Goal: Information Seeking & Learning: Find contact information

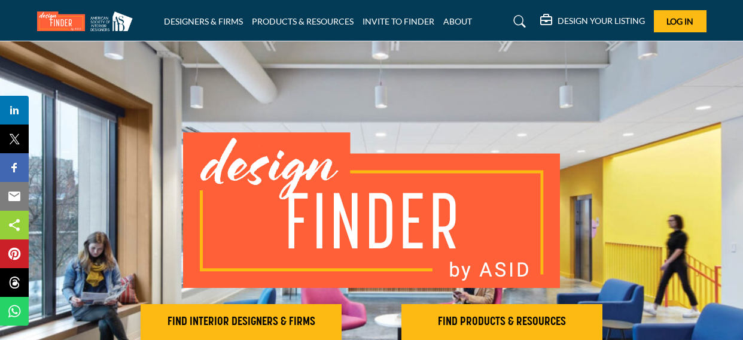
scroll to position [179, 0]
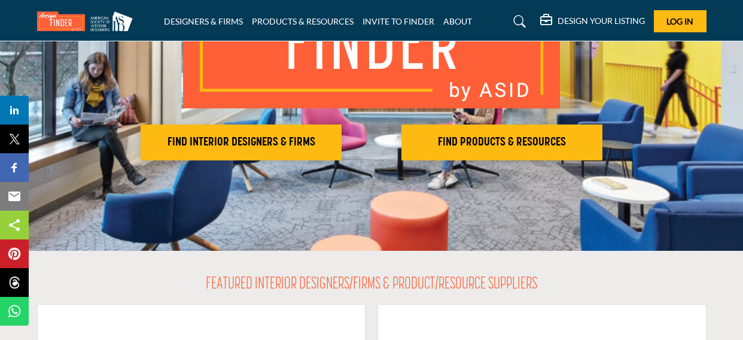
click at [275, 138] on h2 "FIND INTERIOR DESIGNERS & FIRMS" at bounding box center [241, 142] width 194 height 14
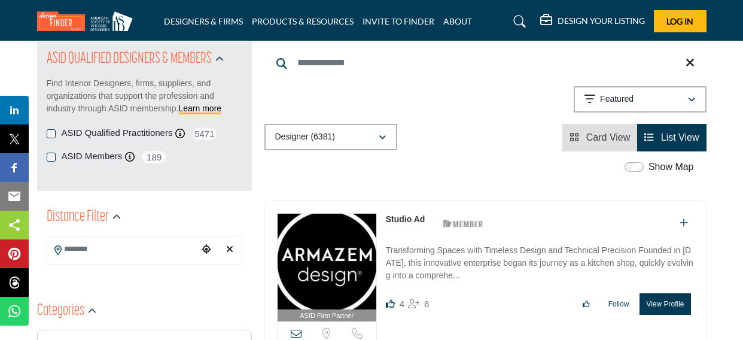
scroll to position [179, 0]
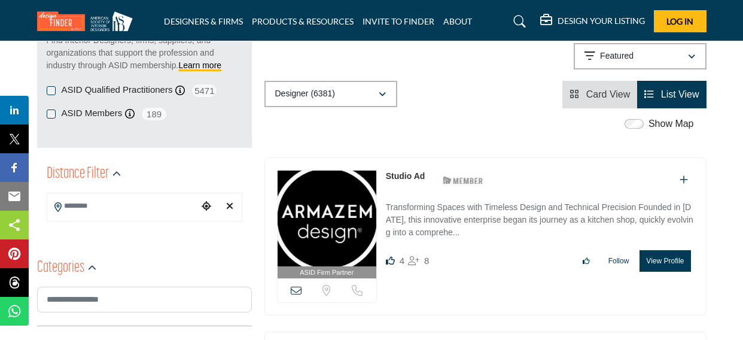
click at [153, 207] on input "Search Location" at bounding box center [122, 205] width 151 height 23
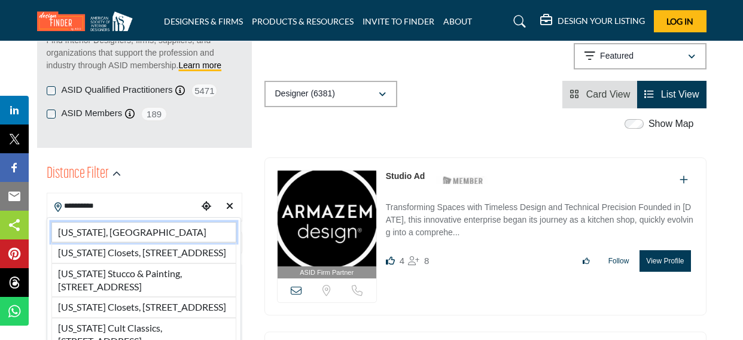
click at [150, 235] on li "California, USA" at bounding box center [143, 232] width 185 height 20
type input "**********"
type input "***"
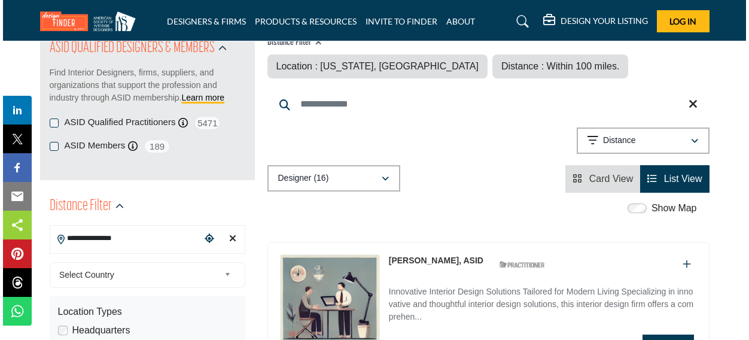
scroll to position [239, 0]
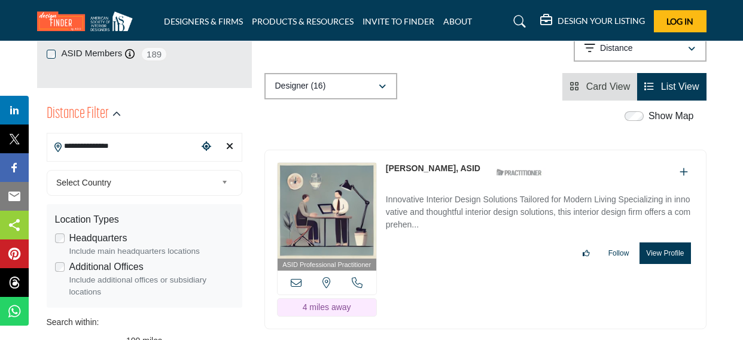
click at [658, 253] on button "View Profile" at bounding box center [664, 253] width 51 height 22
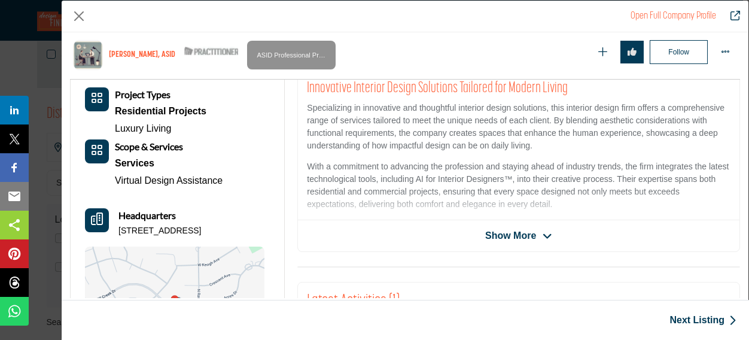
scroll to position [0, 0]
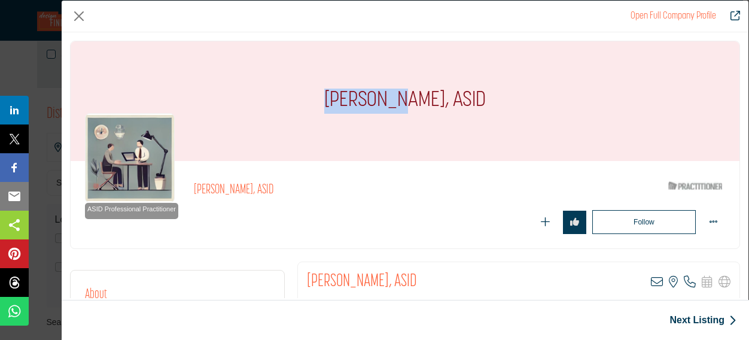
drag, startPoint x: 417, startPoint y: 101, endPoint x: 346, endPoint y: 96, distance: 71.4
click at [346, 96] on h1 "[PERSON_NAME], ASID" at bounding box center [405, 101] width 162 height 120
copy h1 "Sue Tharp"
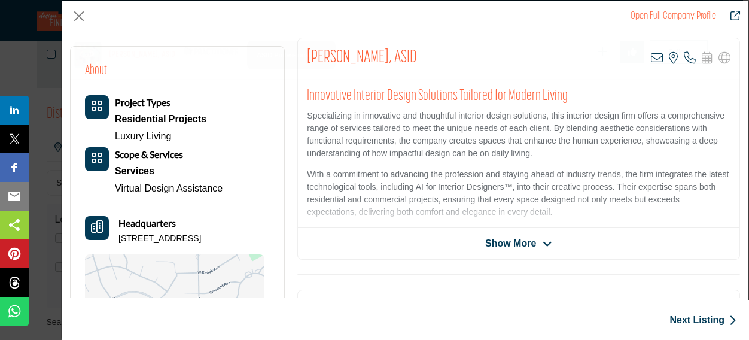
scroll to position [287, 0]
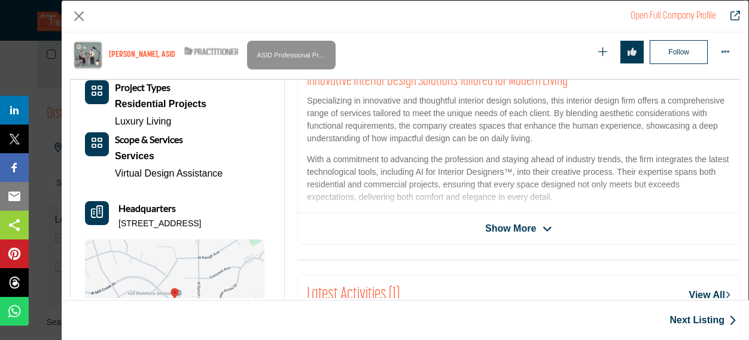
click at [528, 226] on span "Show More" at bounding box center [510, 228] width 51 height 14
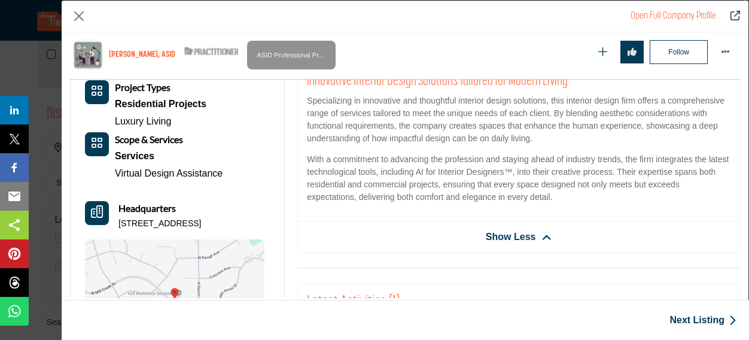
scroll to position [467, 0]
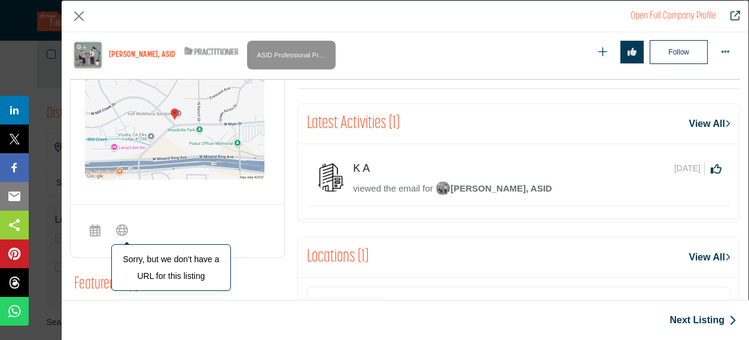
click at [121, 231] on icon "Company Data Modal" at bounding box center [122, 229] width 12 height 14
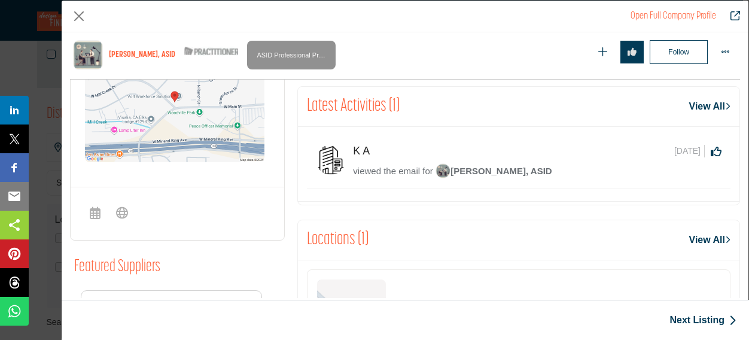
scroll to position [459, 0]
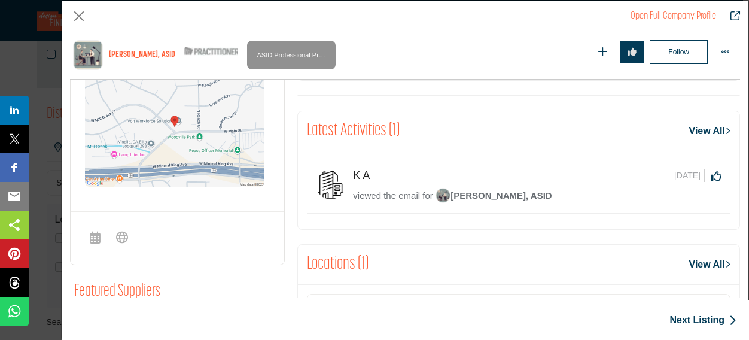
click at [732, 13] on icon "Redirect to sue-tharp" at bounding box center [735, 16] width 10 height 10
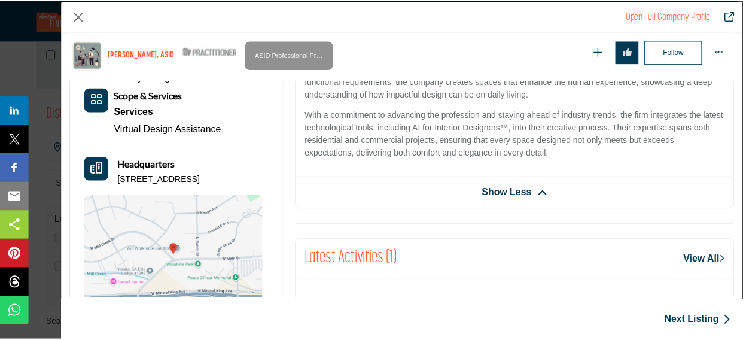
scroll to position [172, 0]
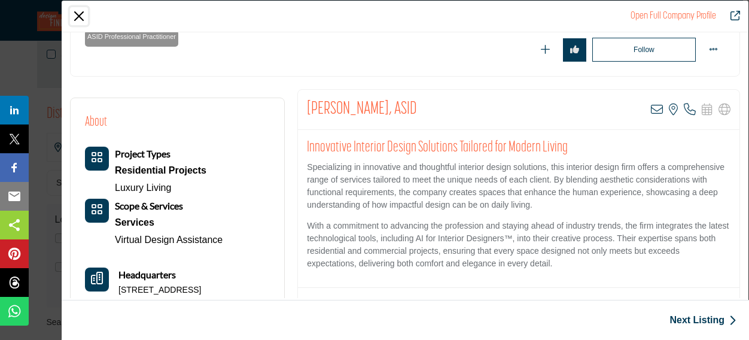
click at [77, 14] on button "Close" at bounding box center [79, 16] width 18 height 18
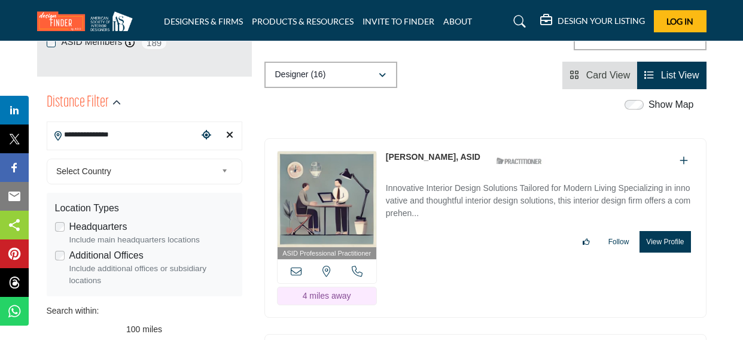
scroll to position [239, 0]
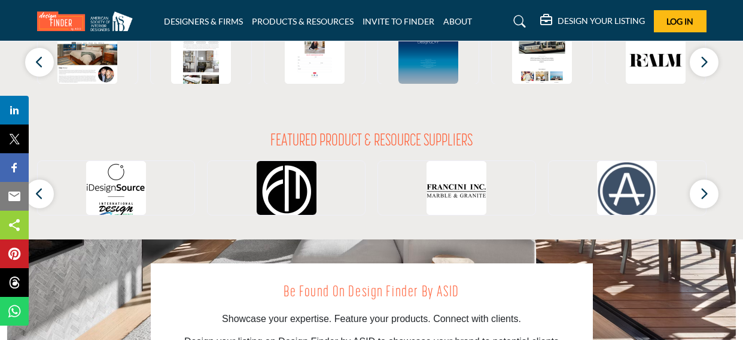
scroll to position [1196, 0]
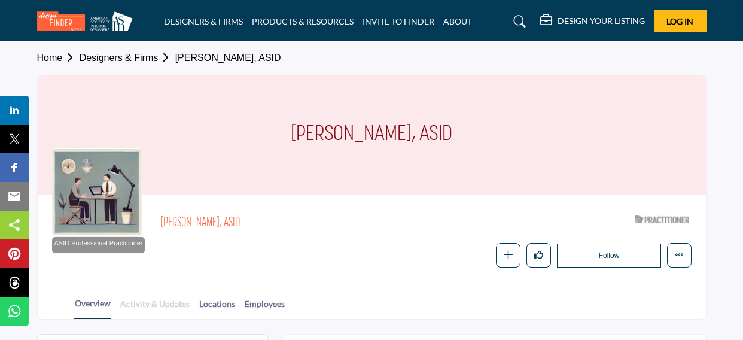
click at [157, 307] on link "Activity & Updates" at bounding box center [155, 307] width 71 height 21
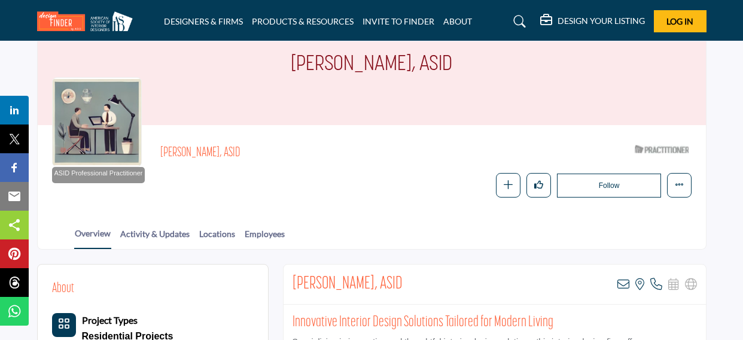
scroll to position [179, 0]
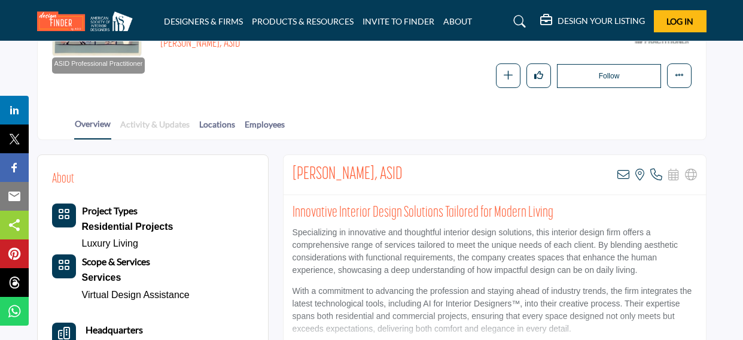
click at [169, 120] on link "Activity & Updates" at bounding box center [155, 128] width 71 height 21
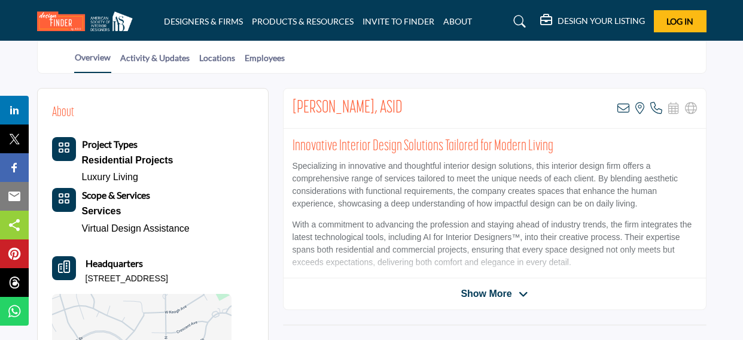
scroll to position [299, 0]
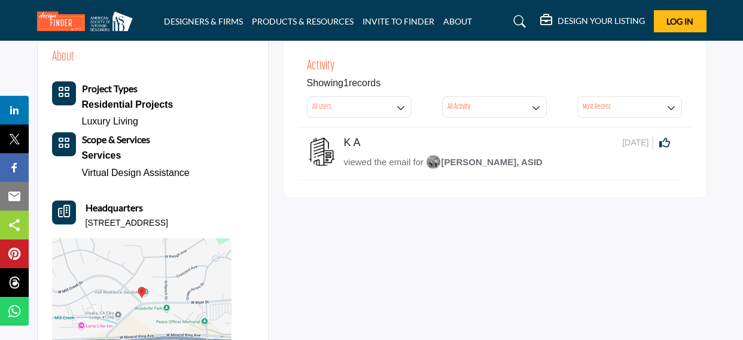
scroll to position [299, 0]
